Goal: Information Seeking & Learning: Learn about a topic

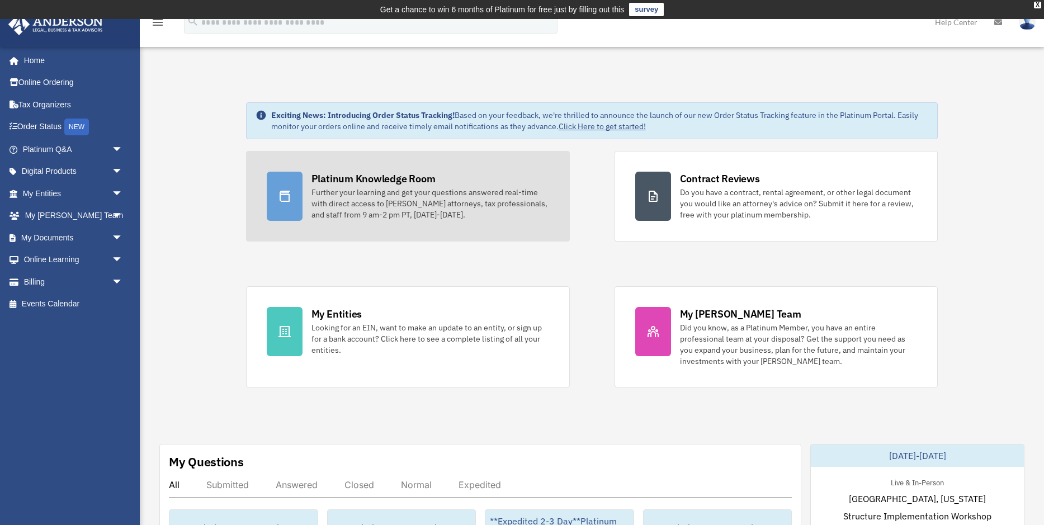
click at [349, 185] on div "Platinum Knowledge Room" at bounding box center [374, 179] width 124 height 14
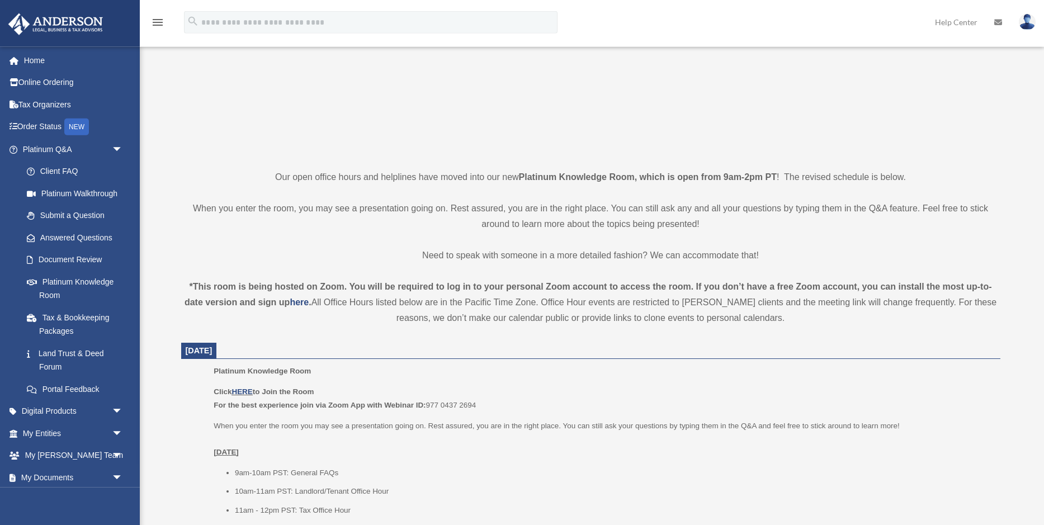
scroll to position [228, 0]
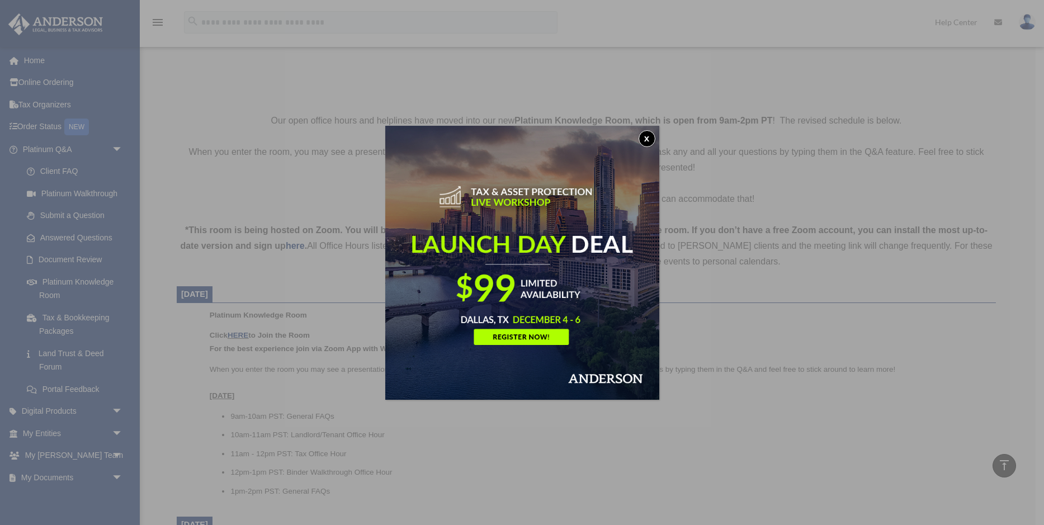
click at [642, 138] on button "x" at bounding box center [647, 138] width 17 height 17
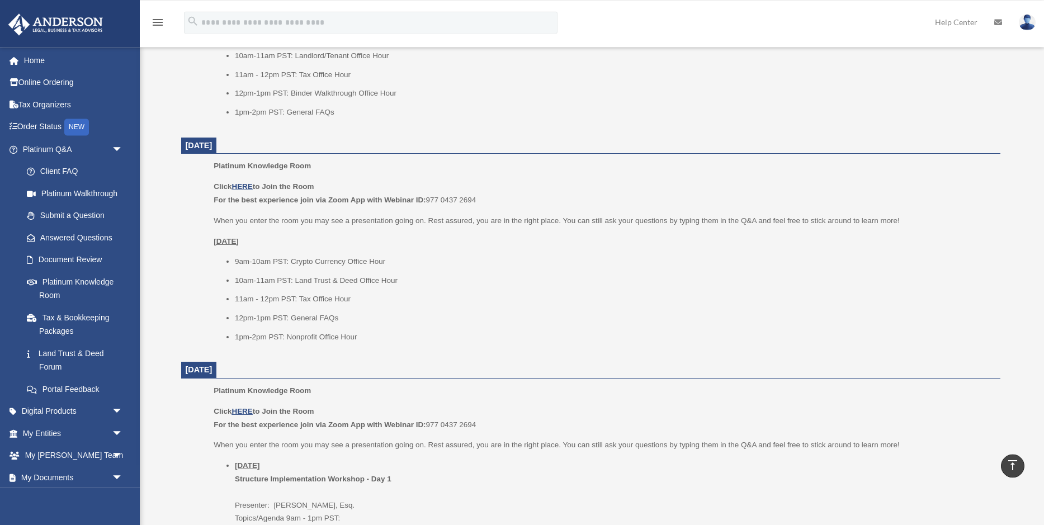
scroll to position [685, 0]
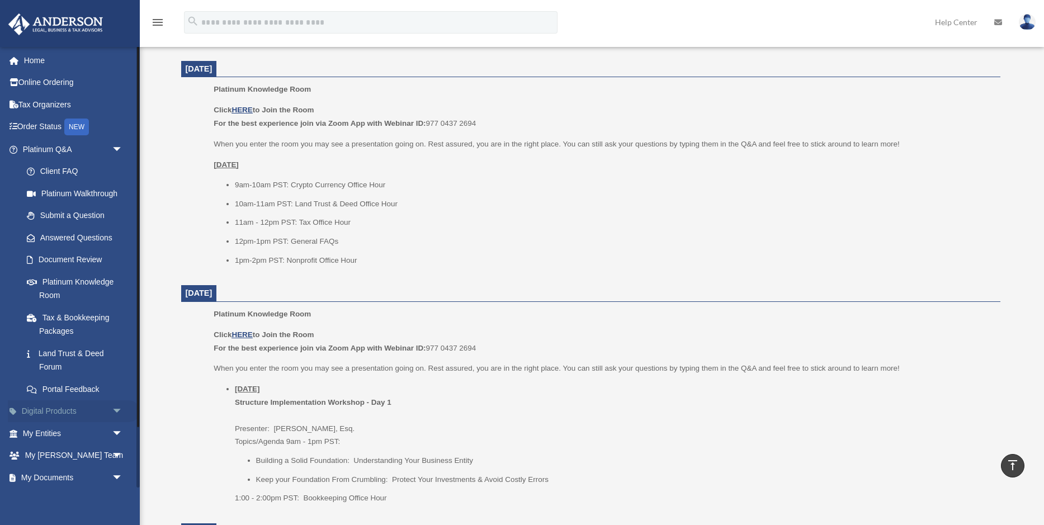
click at [117, 409] on span "arrow_drop_down" at bounding box center [123, 411] width 22 height 23
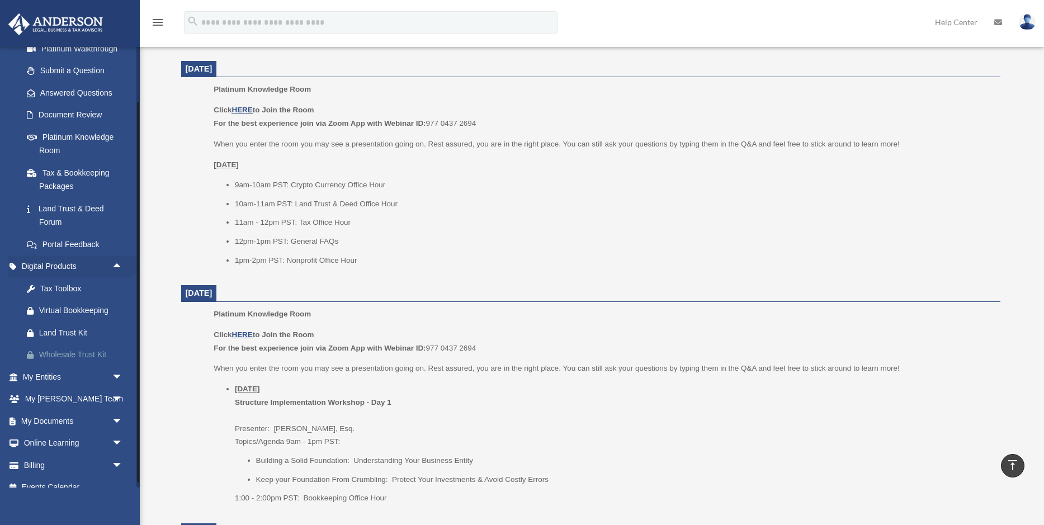
scroll to position [158, 0]
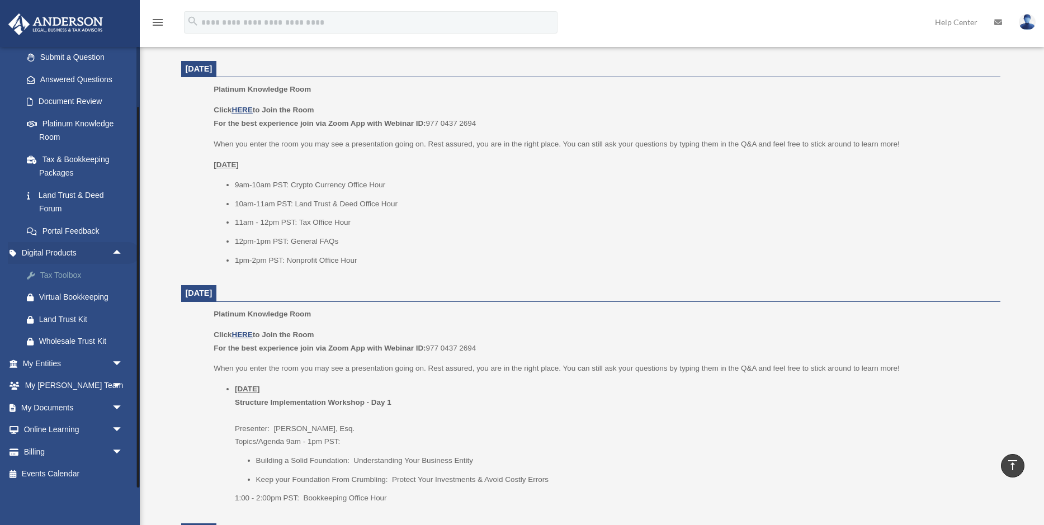
click at [60, 275] on div "Tax Toolbox" at bounding box center [82, 275] width 87 height 14
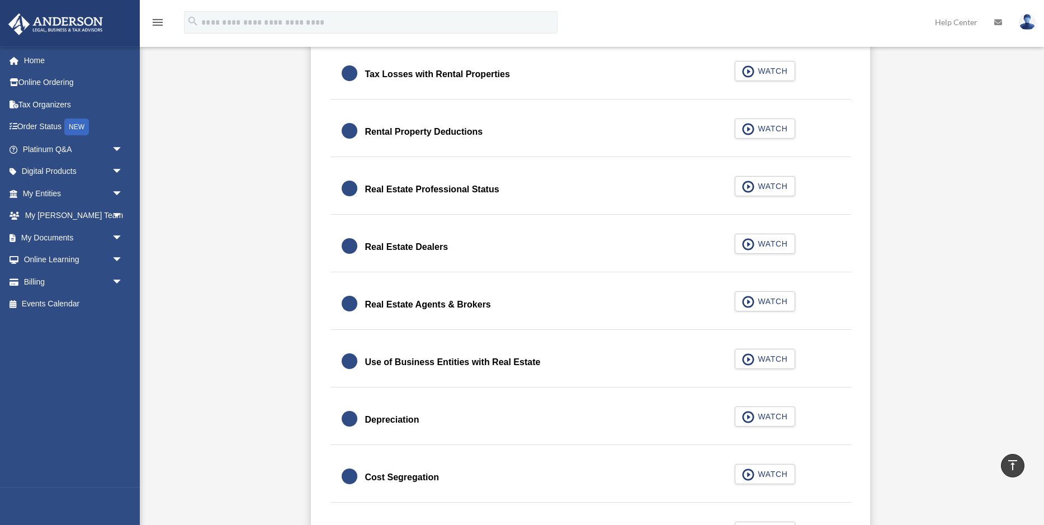
scroll to position [856, 0]
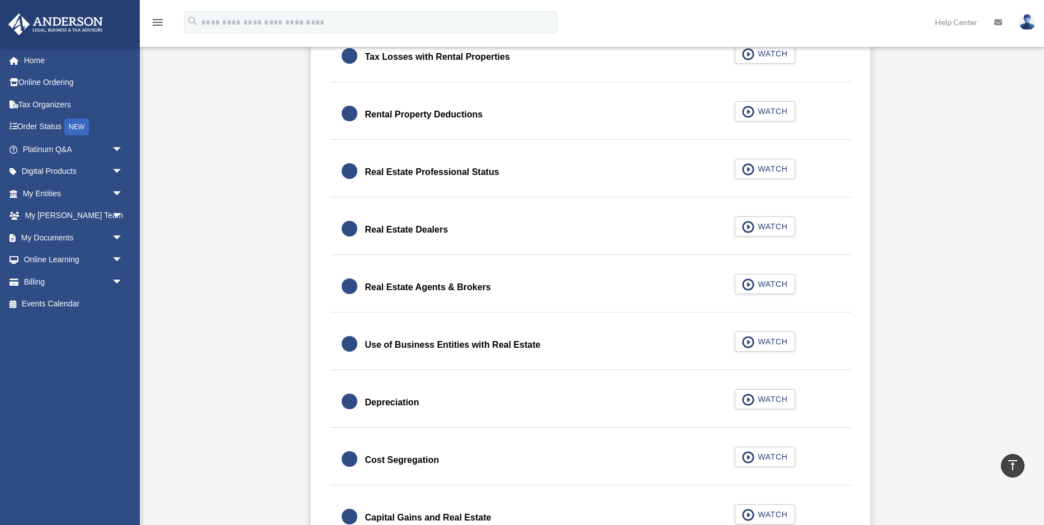
click at [410, 404] on div "Depreciation" at bounding box center [392, 403] width 54 height 16
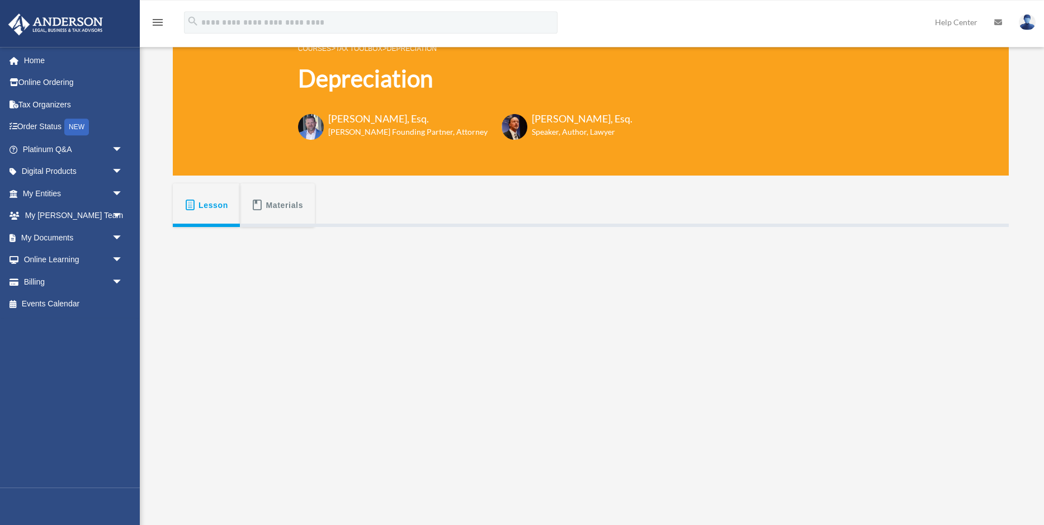
scroll to position [228, 0]
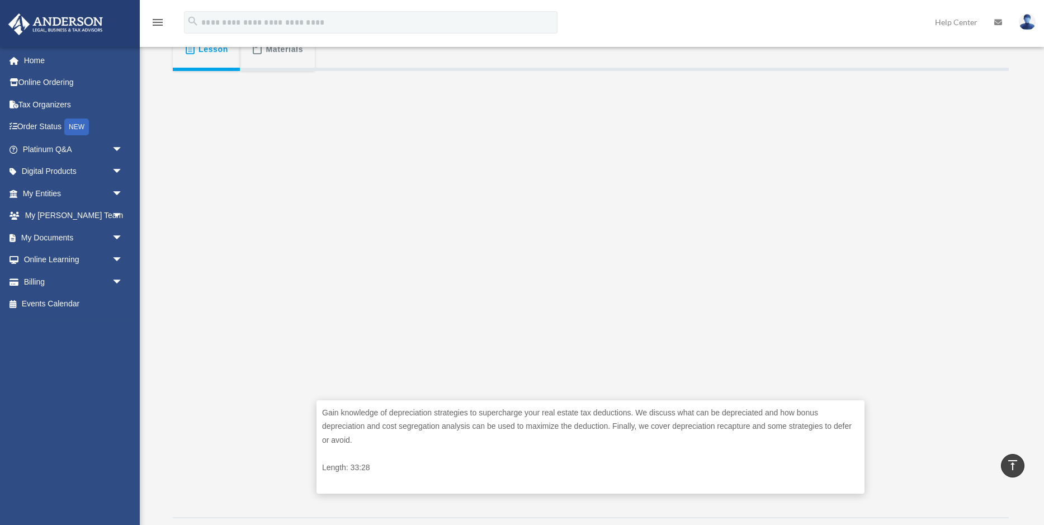
click at [282, 46] on nav "menu search Site Menu add [EMAIL_ADDRESS][DOMAIN_NAME] My Profile Reset Passwor…" at bounding box center [522, 23] width 1044 height 47
click at [276, 59] on span "Materials" at bounding box center [284, 49] width 37 height 20
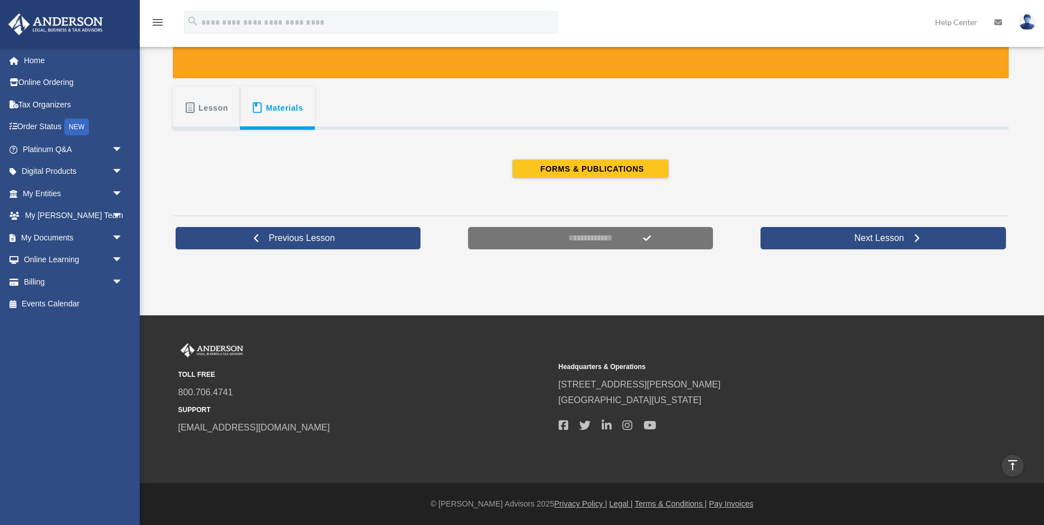
click at [210, 112] on span "Lesson" at bounding box center [214, 108] width 30 height 20
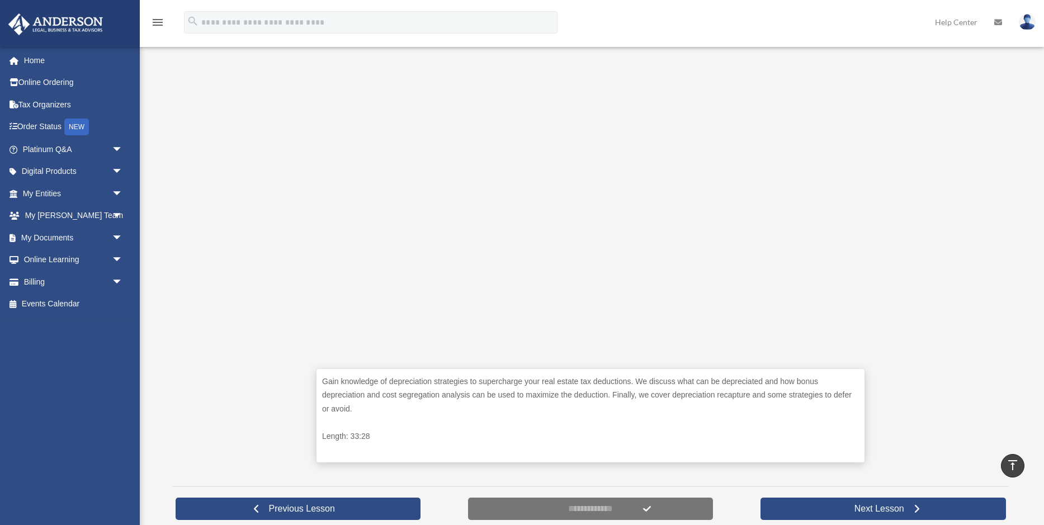
scroll to position [284, 0]
